Goal: Task Accomplishment & Management: Complete application form

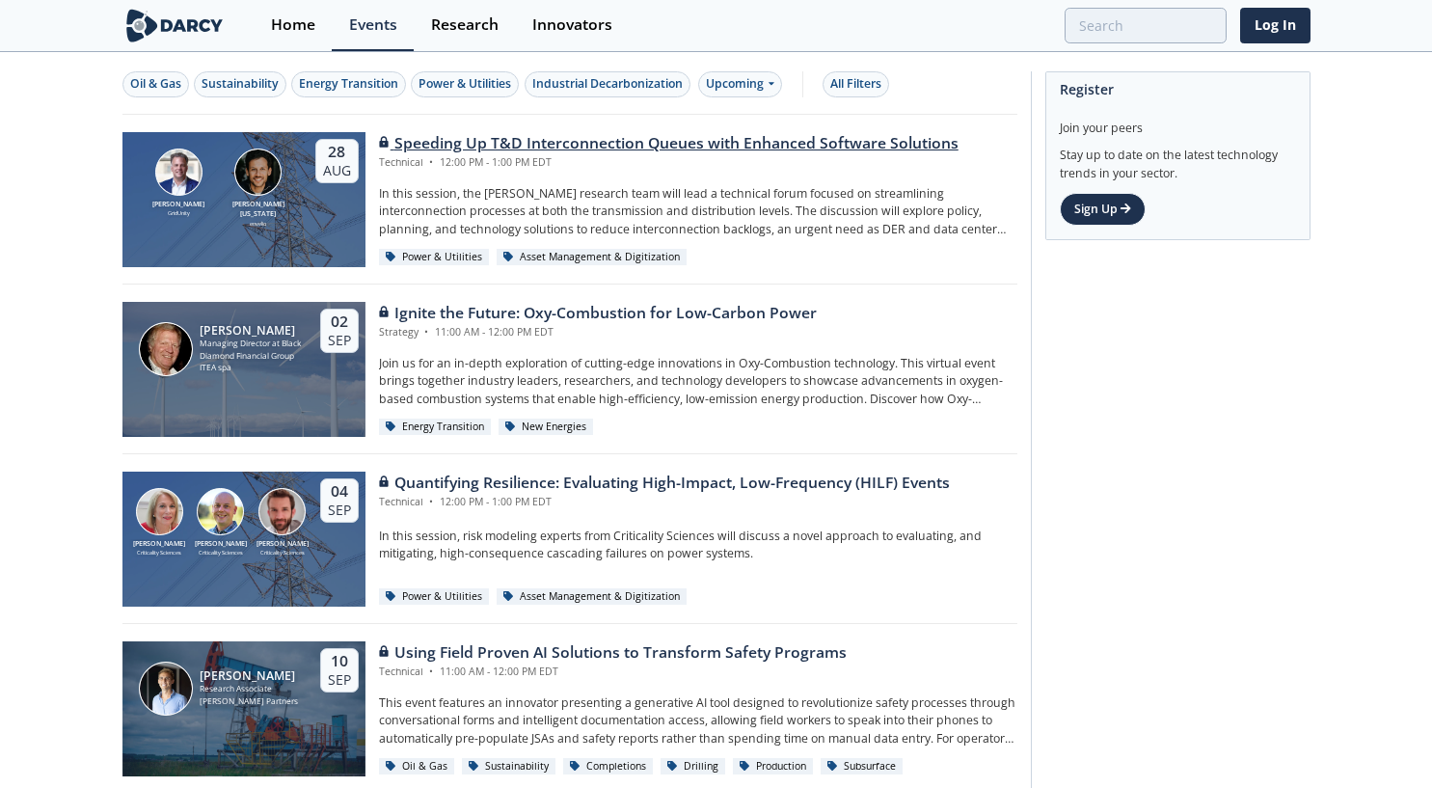
click at [725, 145] on div "Speeding Up T&D Interconnection Queues with Enhanced Software Solutions" at bounding box center [669, 143] width 580 height 23
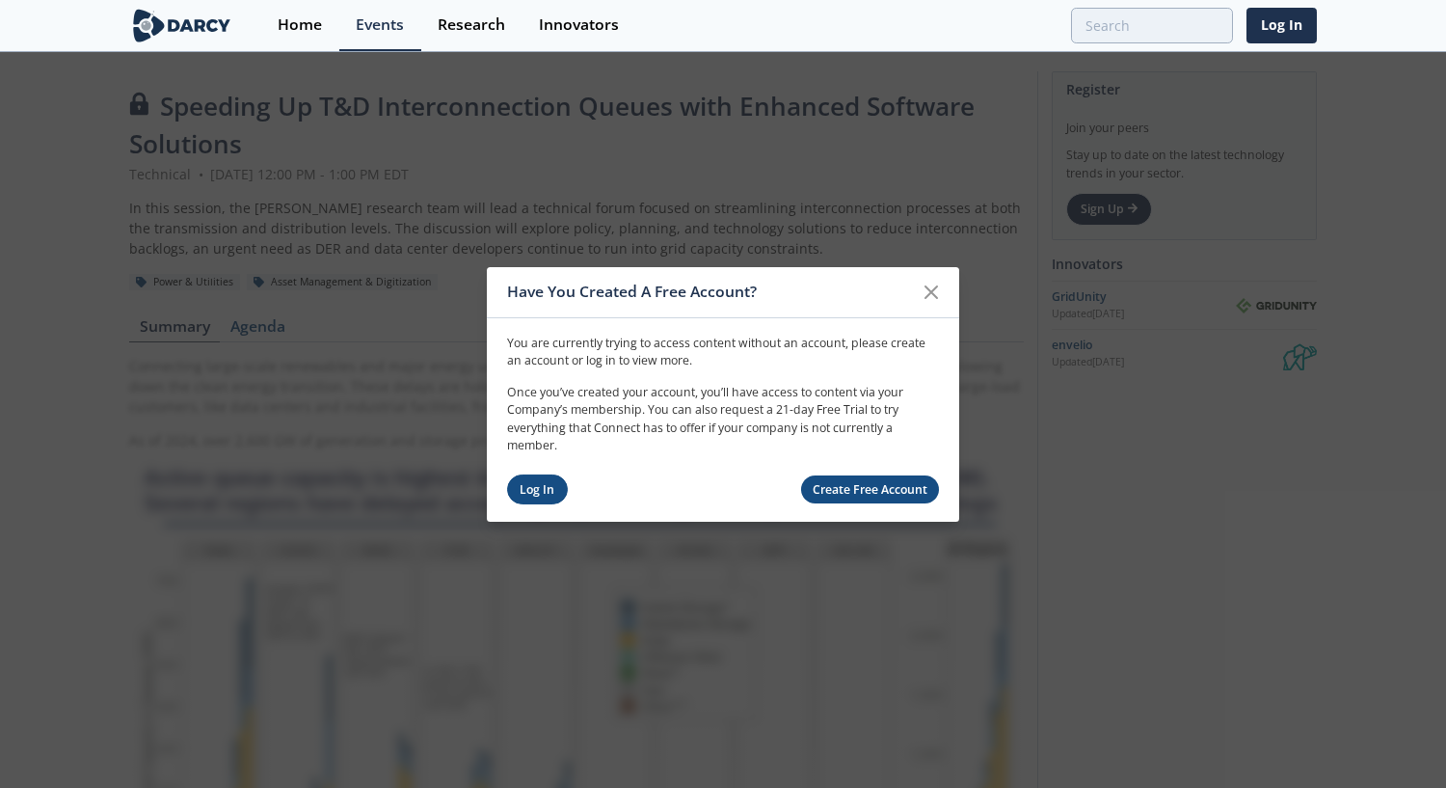
click at [536, 499] on link "Log In" at bounding box center [537, 489] width 61 height 30
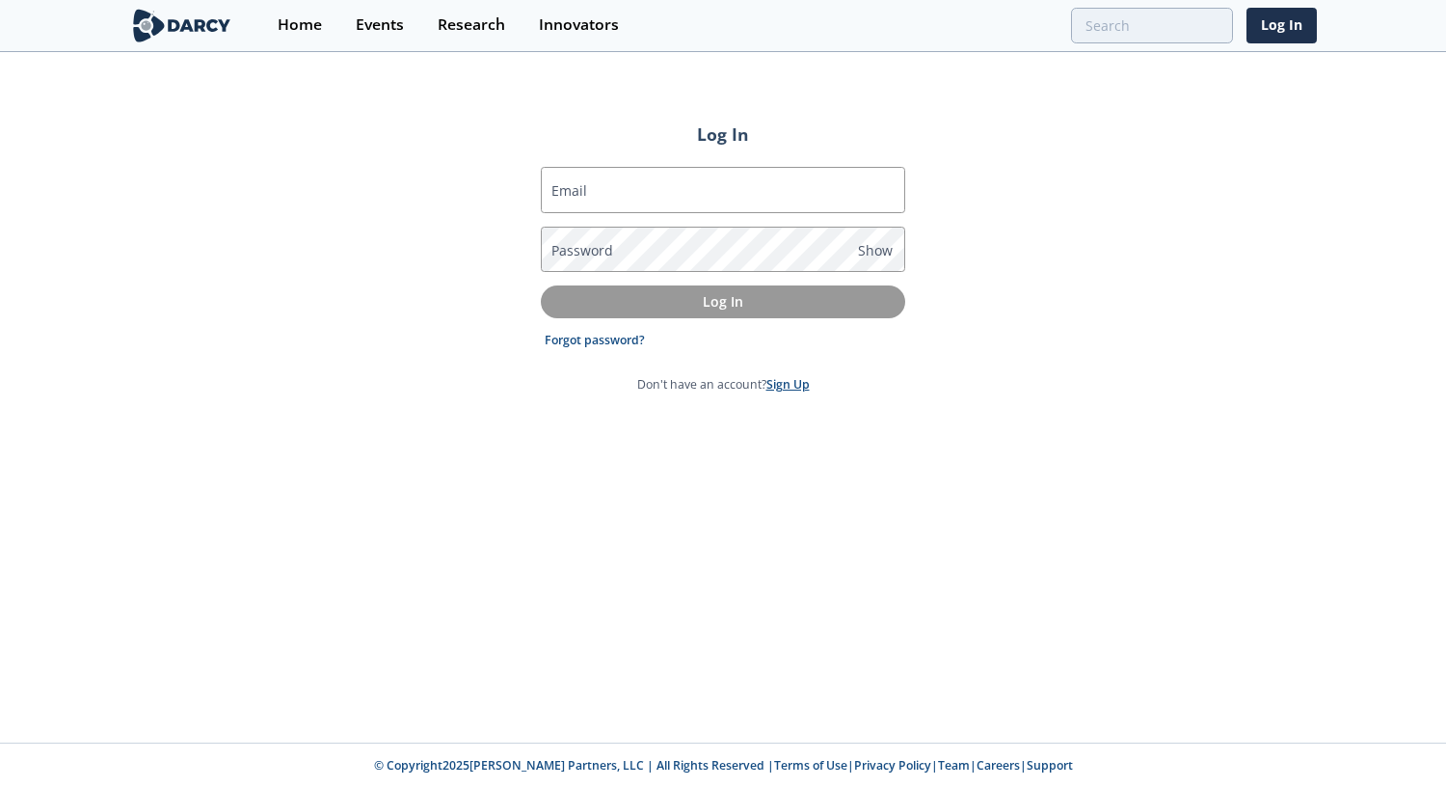
click at [792, 389] on link "Sign Up" at bounding box center [788, 384] width 43 height 16
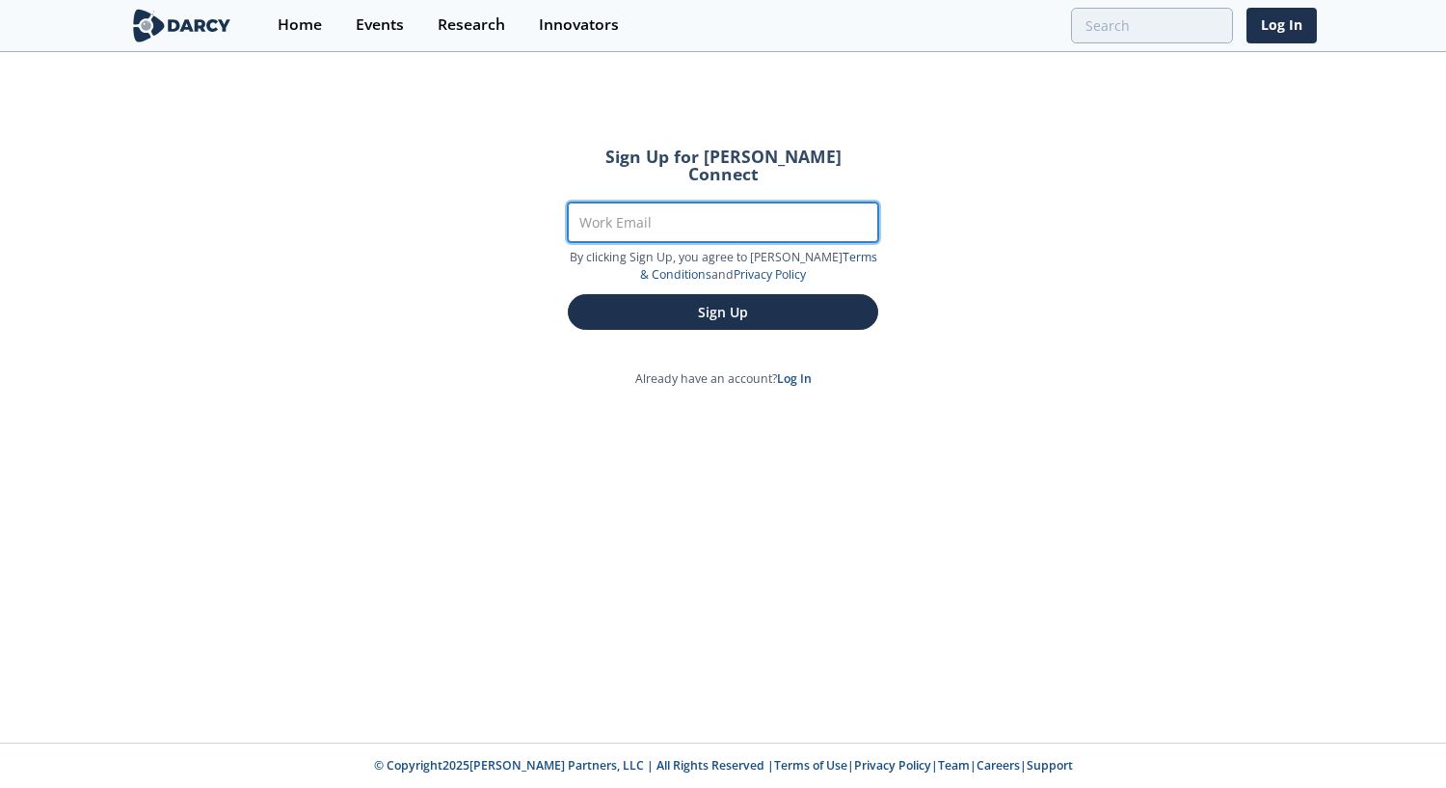
click at [658, 208] on input "Work Email" at bounding box center [723, 222] width 310 height 40
type input "nathanael.noffsinger@cmsenergy.com"
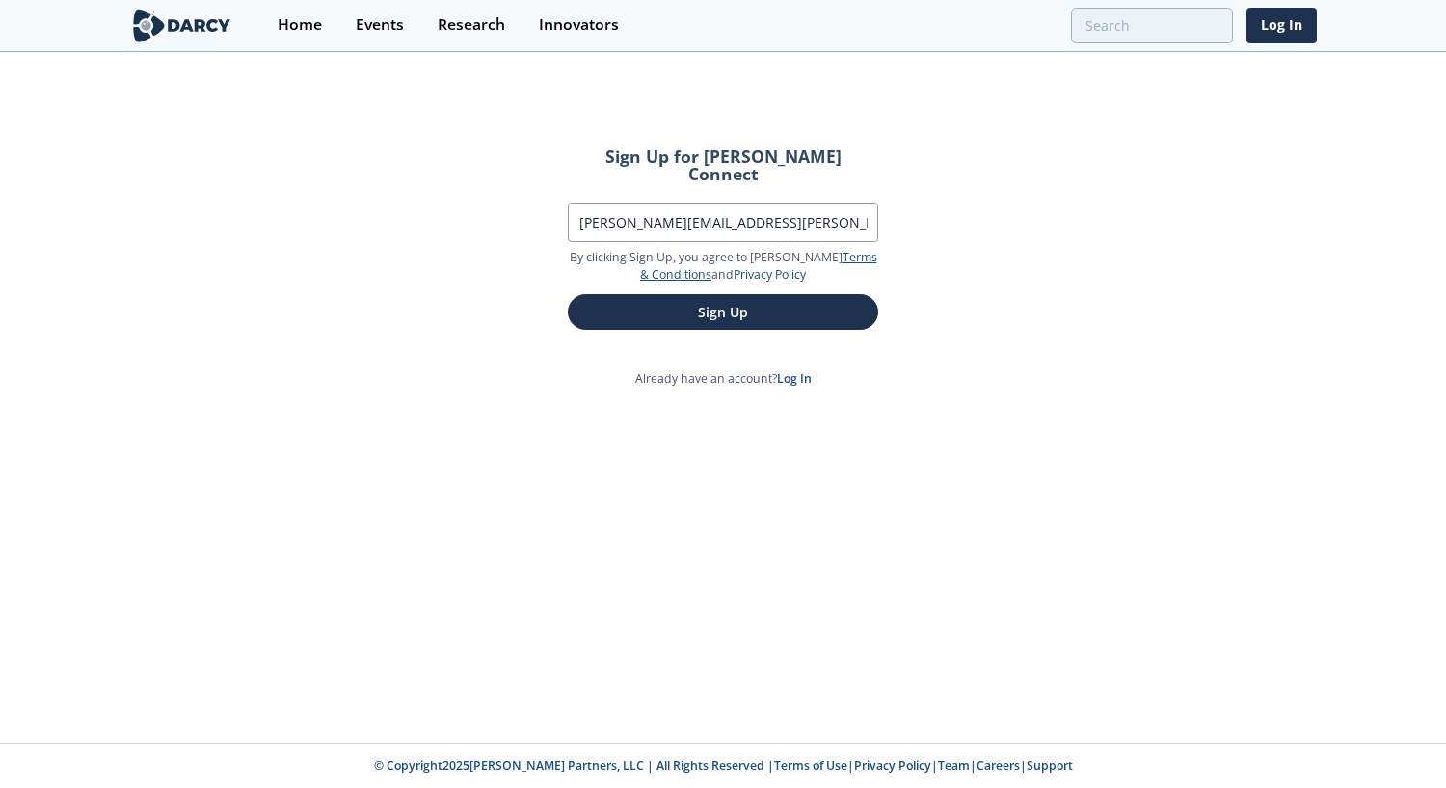
click at [828, 249] on link "Terms & Conditions" at bounding box center [758, 266] width 237 height 34
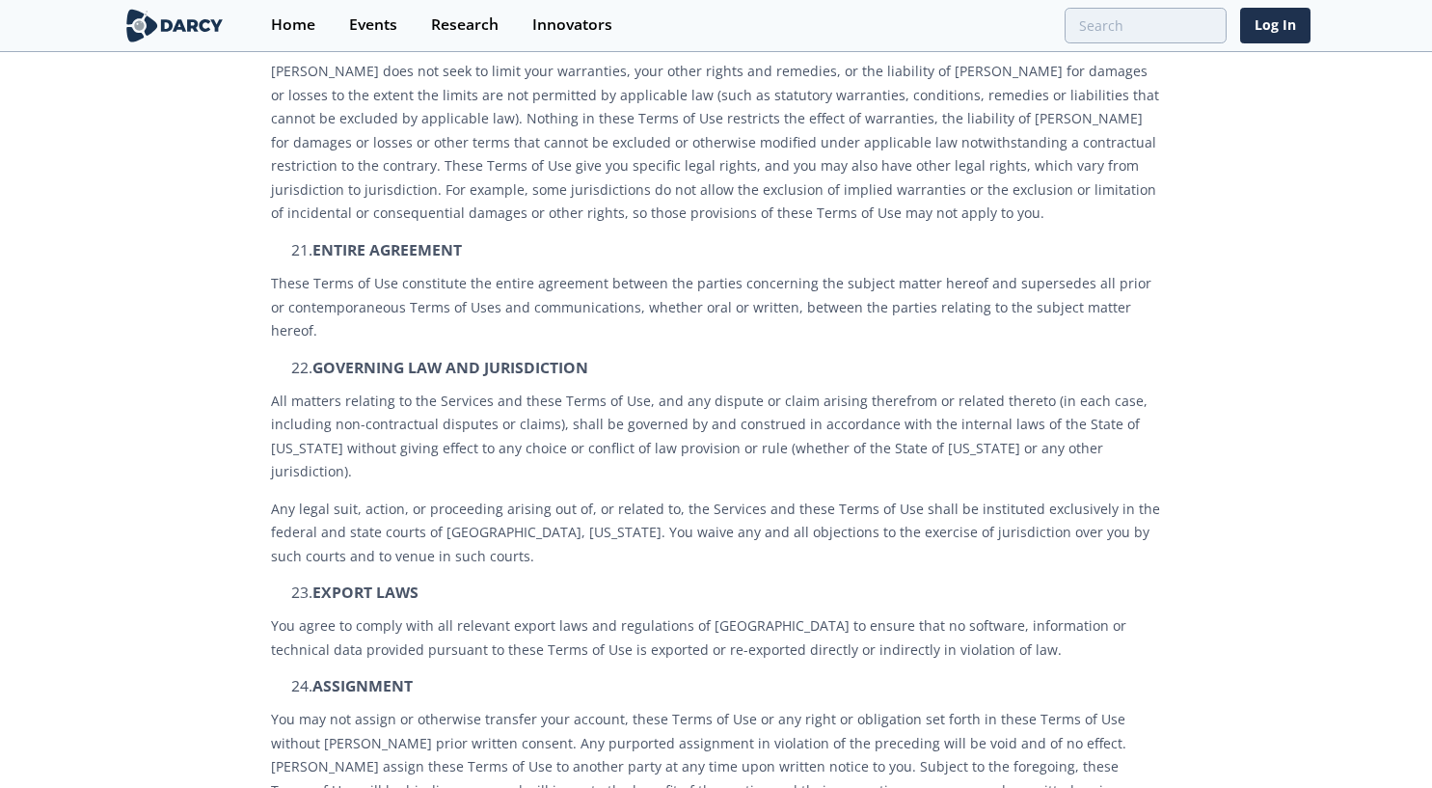
scroll to position [5400, 0]
